Goal: Check status: Check status

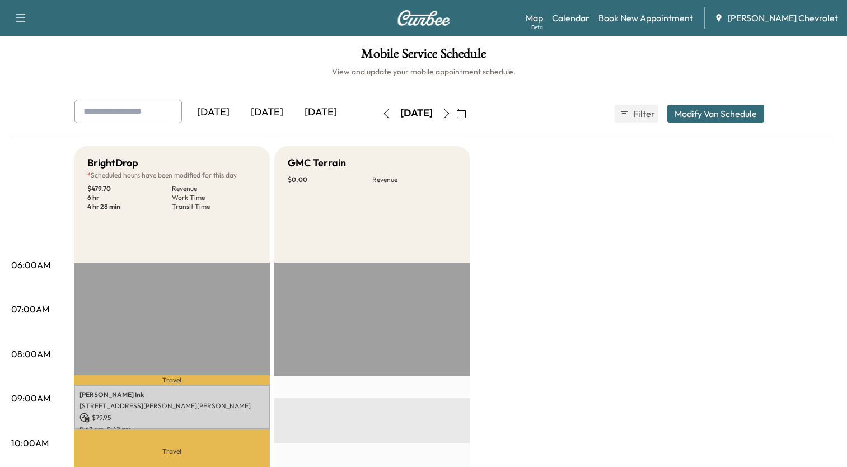
scroll to position [28, 0]
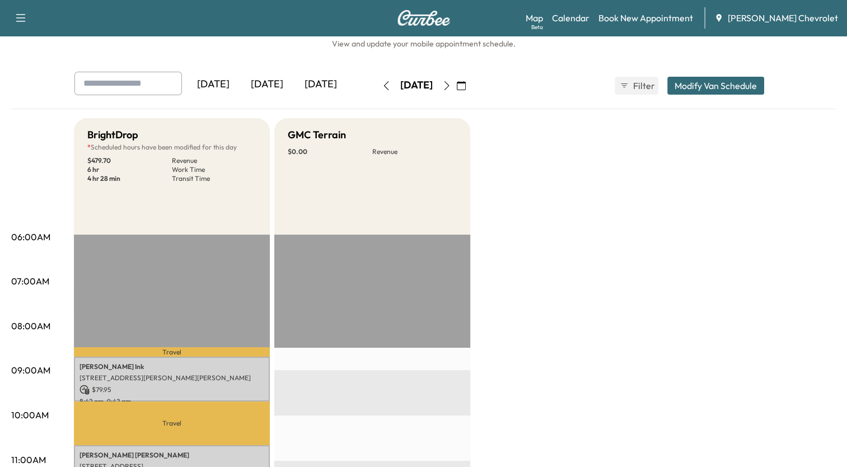
click at [451, 84] on icon "button" at bounding box center [446, 85] width 9 height 9
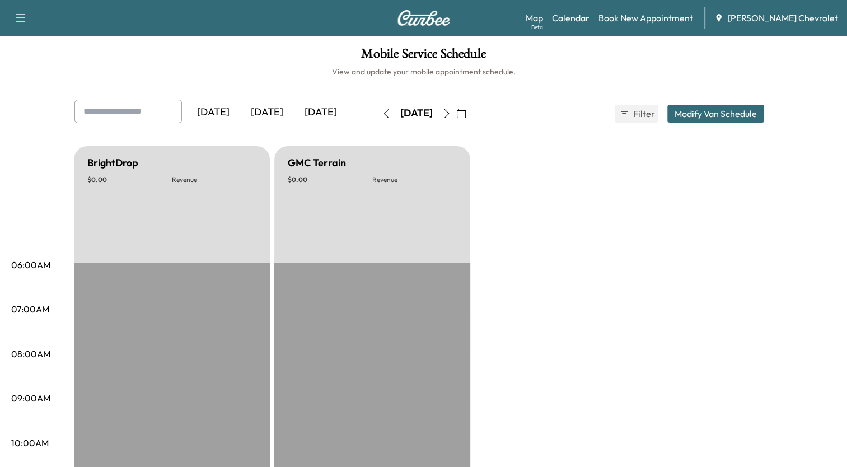
click at [382, 113] on icon "button" at bounding box center [386, 113] width 9 height 9
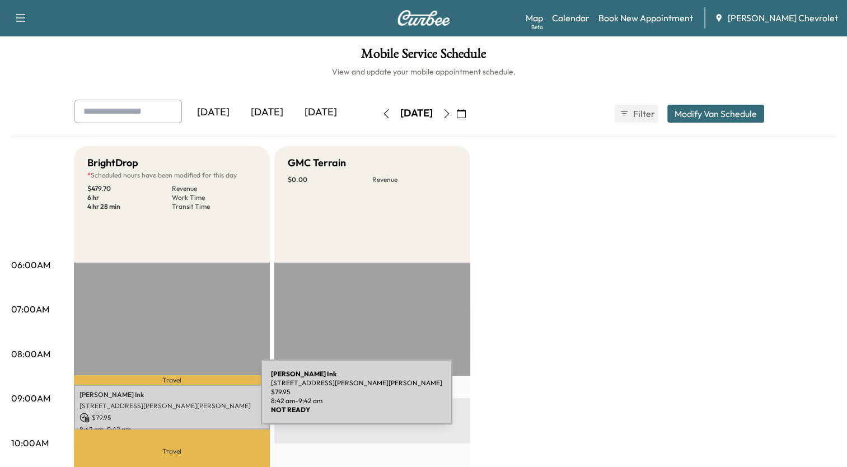
click at [177, 401] on p "[STREET_ADDRESS][PERSON_NAME][PERSON_NAME]" at bounding box center [171, 405] width 185 height 9
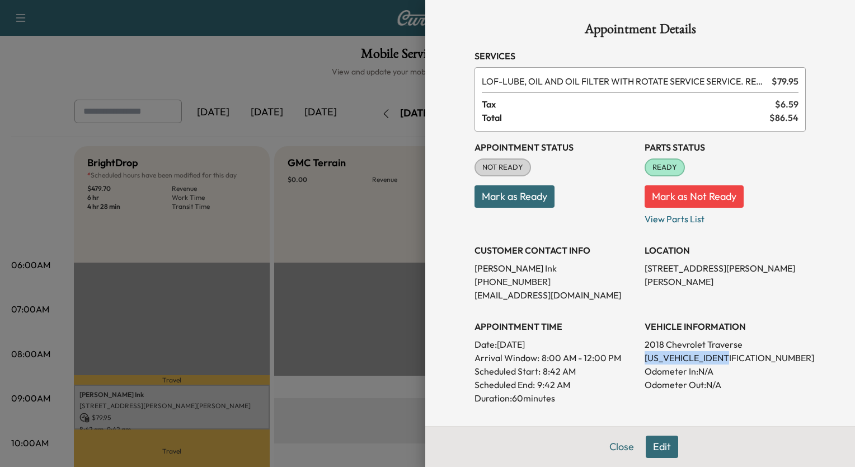
drag, startPoint x: 636, startPoint y: 356, endPoint x: 721, endPoint y: 355, distance: 84.5
click at [721, 355] on p "[US_VEHICLE_IDENTIFICATION_NUMBER]" at bounding box center [725, 357] width 161 height 13
copy p "[US_VEHICLE_IDENTIFICATION_NUMBER]"
click at [645, 351] on p "[US_VEHICLE_IDENTIFICATION_NUMBER]" at bounding box center [725, 357] width 161 height 13
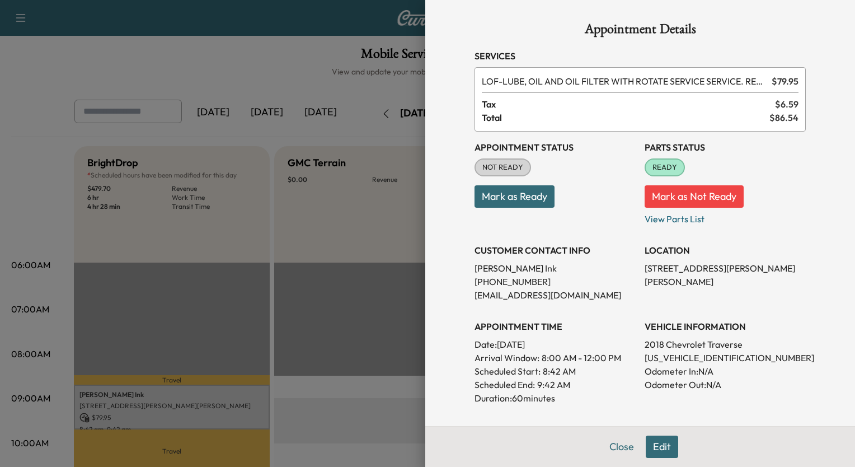
click at [645, 357] on p "[US_VEHICLE_IDENTIFICATION_NUMBER]" at bounding box center [725, 357] width 161 height 13
copy p "[US_VEHICLE_IDENTIFICATION_NUMBER]"
click at [574, 22] on h1 "Appointment Details" at bounding box center [640, 31] width 331 height 18
click at [290, 70] on div at bounding box center [427, 233] width 855 height 467
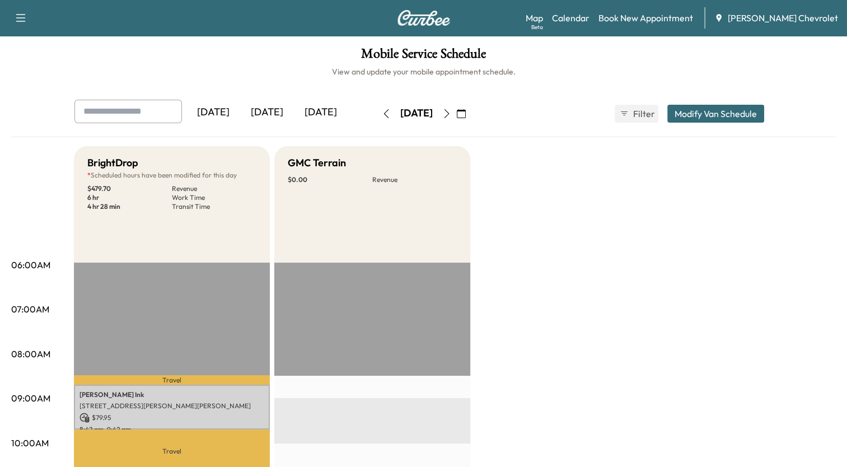
click at [451, 111] on icon "button" at bounding box center [446, 113] width 9 height 9
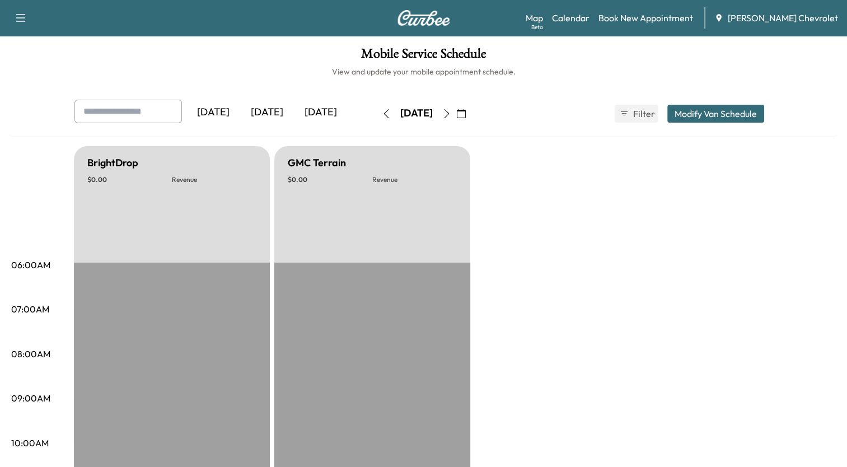
click at [456, 111] on button "button" at bounding box center [446, 114] width 19 height 18
click at [451, 111] on icon "button" at bounding box center [446, 113] width 9 height 9
